Goal: Find specific page/section: Find specific page/section

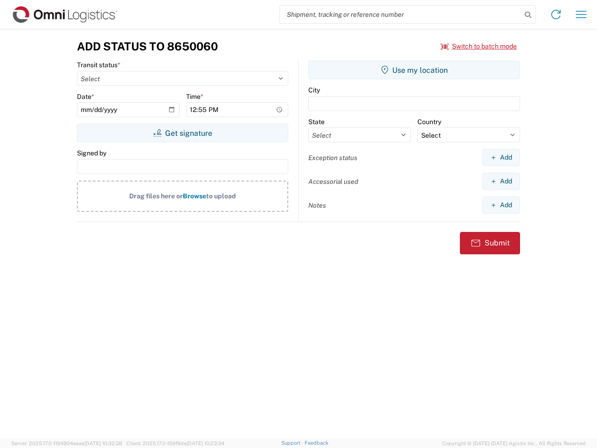
click at [401, 14] on input "search" at bounding box center [401, 15] width 242 height 18
click at [528, 15] on icon at bounding box center [528, 14] width 13 height 13
click at [556, 14] on icon at bounding box center [556, 14] width 15 height 15
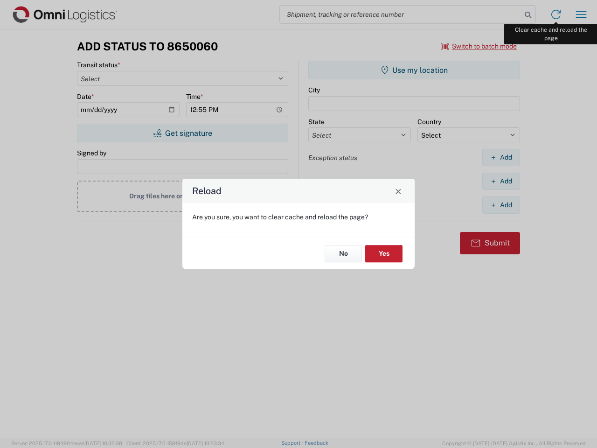
click at [581, 14] on div "Reload Are you sure, you want to clear cache and reload the page? No Yes" at bounding box center [298, 224] width 597 height 448
click at [479, 46] on div "Reload Are you sure, you want to clear cache and reload the page? No Yes" at bounding box center [298, 224] width 597 height 448
click at [182, 133] on div "Reload Are you sure, you want to clear cache and reload the page? No Yes" at bounding box center [298, 224] width 597 height 448
click at [414, 70] on div "Reload Are you sure, you want to clear cache and reload the page? No Yes" at bounding box center [298, 224] width 597 height 448
click at [501, 157] on div "Reload Are you sure, you want to clear cache and reload the page? No Yes" at bounding box center [298, 224] width 597 height 448
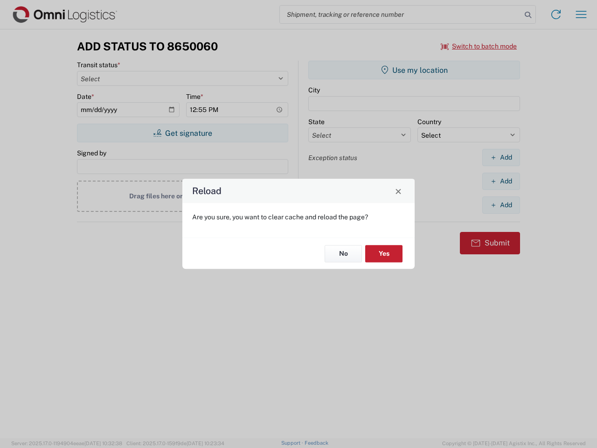
click at [501, 181] on div "Reload Are you sure, you want to clear cache and reload the page? No Yes" at bounding box center [298, 224] width 597 height 448
click at [501, 205] on div "Reload Are you sure, you want to clear cache and reload the page? No Yes" at bounding box center [298, 224] width 597 height 448
